Goal: Find contact information: Find contact information

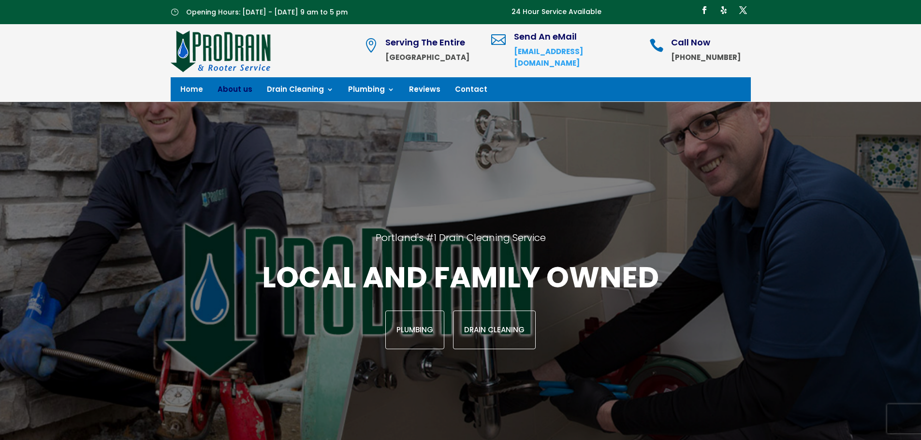
click at [236, 94] on link "About us" at bounding box center [235, 91] width 35 height 11
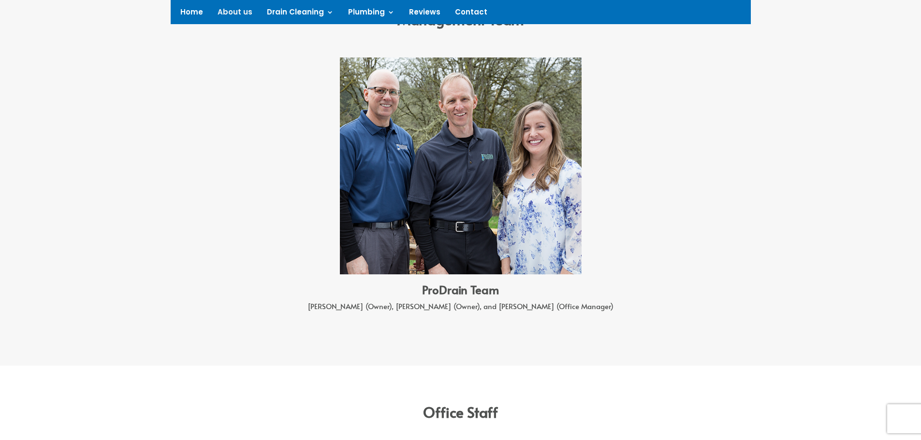
scroll to position [967, 0]
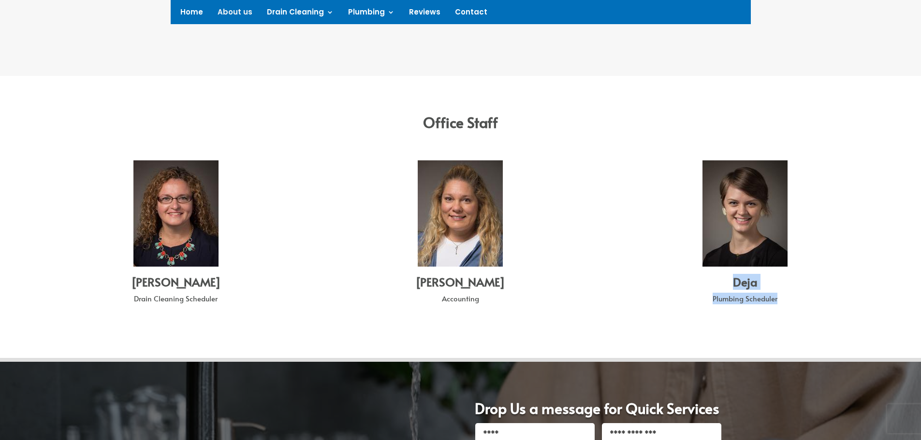
drag, startPoint x: 729, startPoint y: 285, endPoint x: 801, endPoint y: 304, distance: 74.8
click at [801, 304] on div "Deja Plumbing Scheduler" at bounding box center [745, 293] width 240 height 33
click at [801, 304] on div "Plumbing Scheduler" at bounding box center [745, 301] width 240 height 16
click at [766, 289] on h3 "Deja" at bounding box center [745, 285] width 240 height 16
drag, startPoint x: 737, startPoint y: 275, endPoint x: 788, endPoint y: 297, distance: 55.9
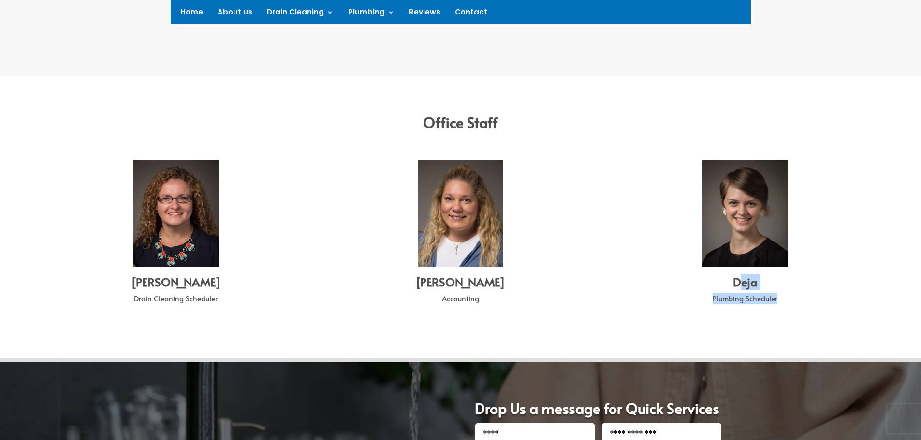
click at [788, 297] on div "Deja Plumbing Scheduler" at bounding box center [745, 293] width 240 height 33
click at [764, 295] on div "Plumbing Scheduler" at bounding box center [745, 301] width 240 height 16
drag, startPoint x: 728, startPoint y: 286, endPoint x: 772, endPoint y: 306, distance: 48.2
click at [773, 305] on div "Deja Plumbing Scheduler" at bounding box center [745, 293] width 240 height 33
click at [772, 306] on div "Plumbing Scheduler" at bounding box center [745, 301] width 240 height 16
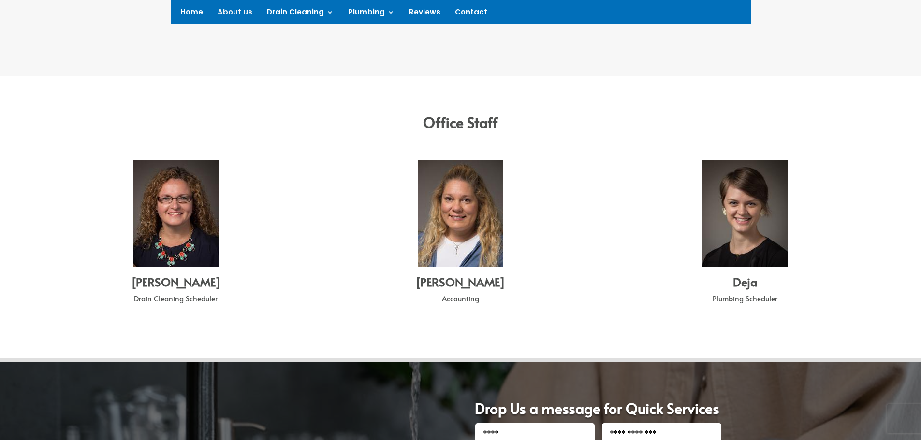
drag, startPoint x: 703, startPoint y: 290, endPoint x: 712, endPoint y: 288, distance: 8.9
click at [708, 289] on h3 "Deja" at bounding box center [745, 285] width 240 height 16
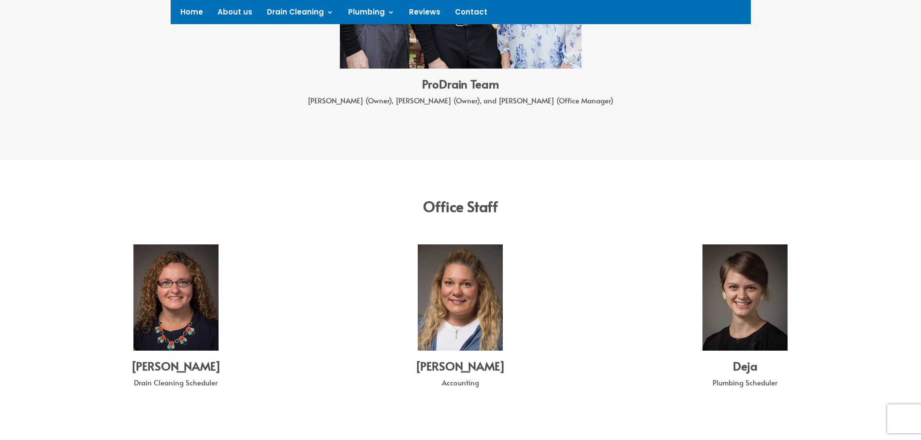
scroll to position [870, 0]
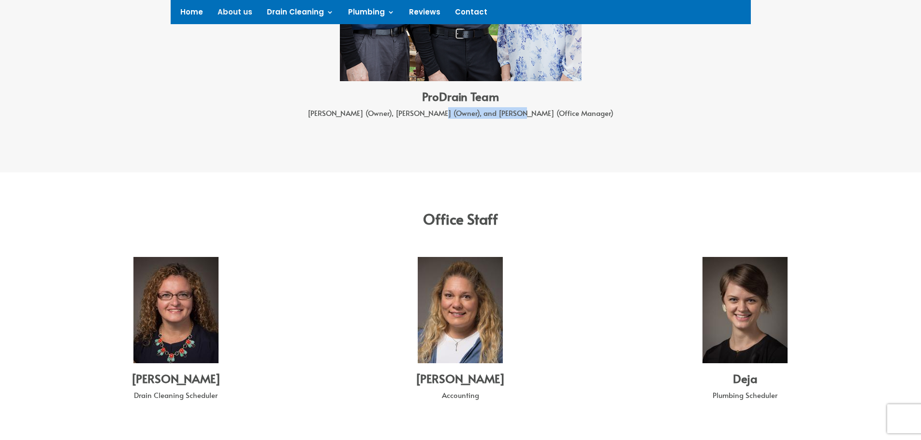
drag, startPoint x: 480, startPoint y: 114, endPoint x: 565, endPoint y: 112, distance: 84.6
click at [565, 112] on div "[PERSON_NAME] (Owner), [PERSON_NAME] (Owner), and [PERSON_NAME] (Office Manager)" at bounding box center [460, 115] width 503 height 16
click at [558, 109] on div "[PERSON_NAME] (Owner), [PERSON_NAME] (Owner), and [PERSON_NAME] (Office Manager)" at bounding box center [460, 115] width 503 height 16
drag, startPoint x: 479, startPoint y: 114, endPoint x: 575, endPoint y: 121, distance: 96.5
click at [575, 121] on div "[PERSON_NAME] (Owner), [PERSON_NAME] (Owner), and [PERSON_NAME] (Office Manager)" at bounding box center [460, 115] width 503 height 16
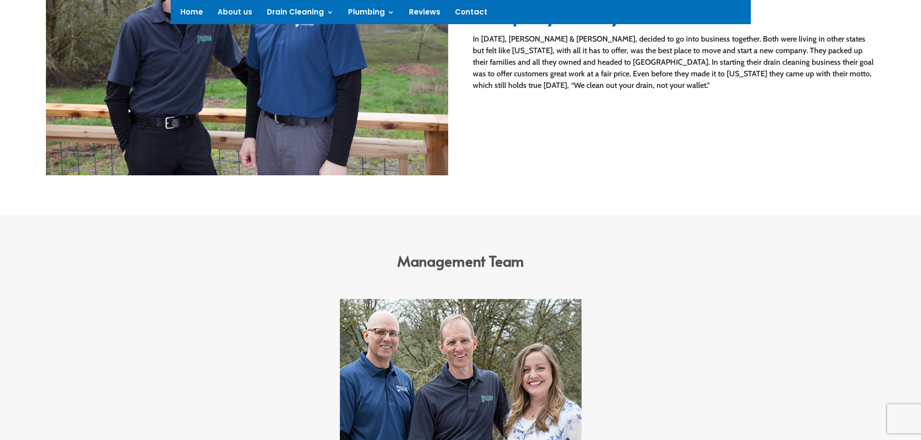
scroll to position [918, 0]
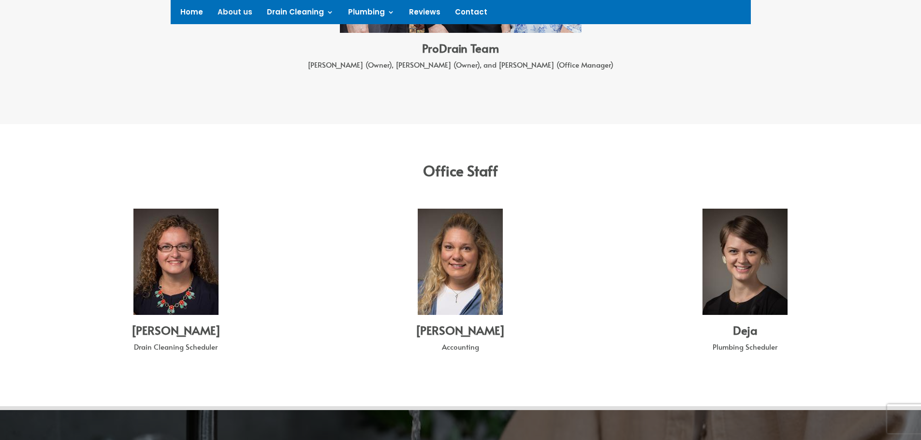
click at [600, 230] on div "[PERSON_NAME] Cleaning Scheduler [PERSON_NAME] Accounting Deja Plumbing Schedul…" at bounding box center [460, 288] width 829 height 185
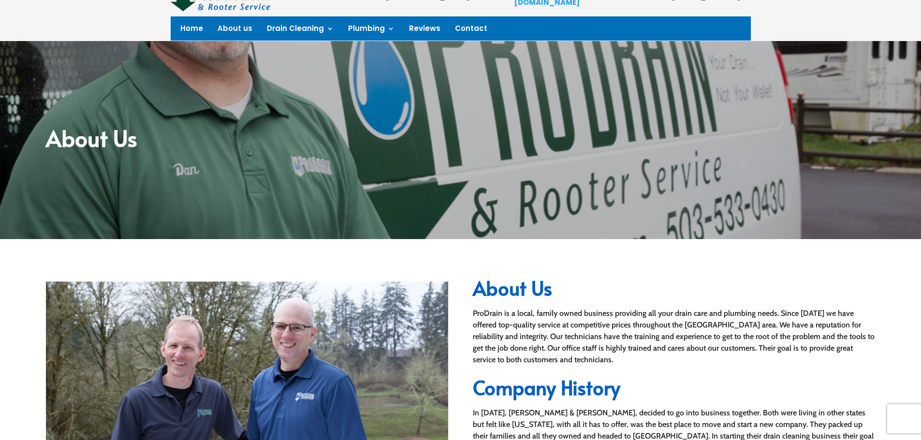
scroll to position [0, 0]
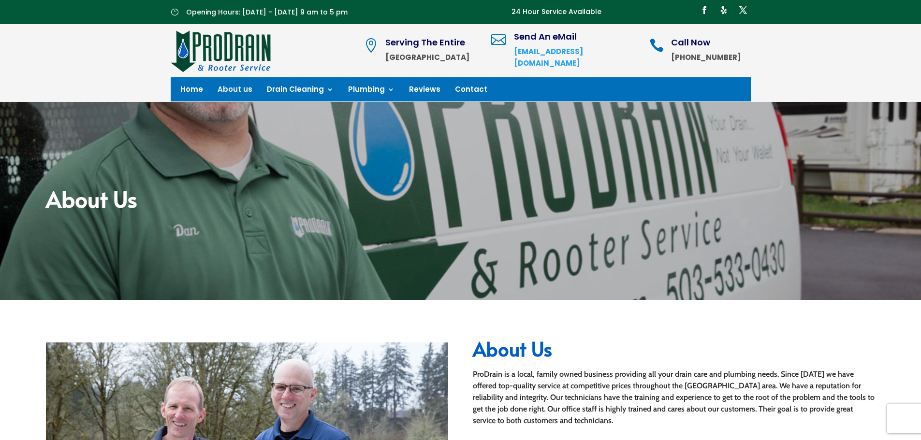
click at [391, 235] on div "About Us" at bounding box center [460, 201] width 921 height 198
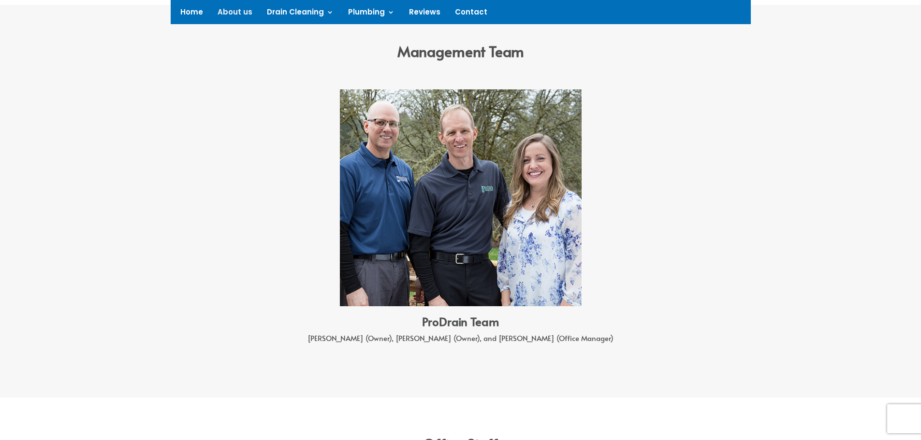
scroll to position [628, 0]
